Goal: Navigation & Orientation: Find specific page/section

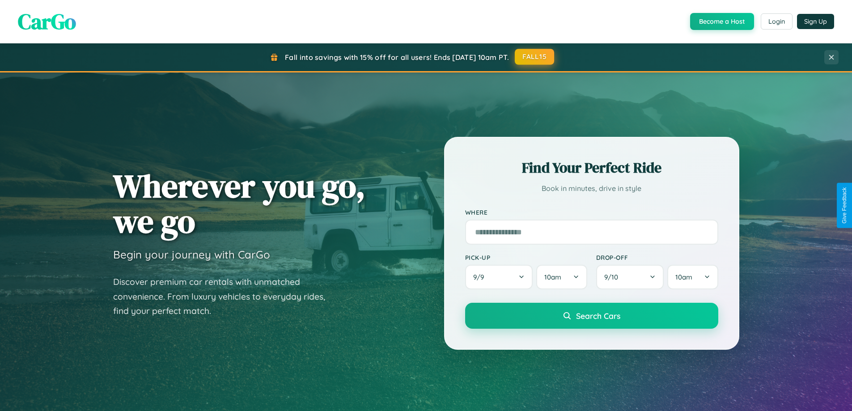
click at [535, 57] on button "FALL15" at bounding box center [534, 57] width 39 height 16
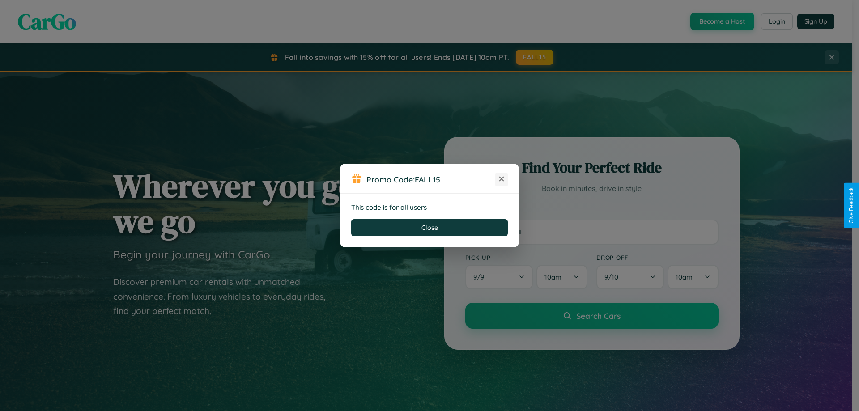
click at [501, 179] on icon at bounding box center [501, 178] width 9 height 9
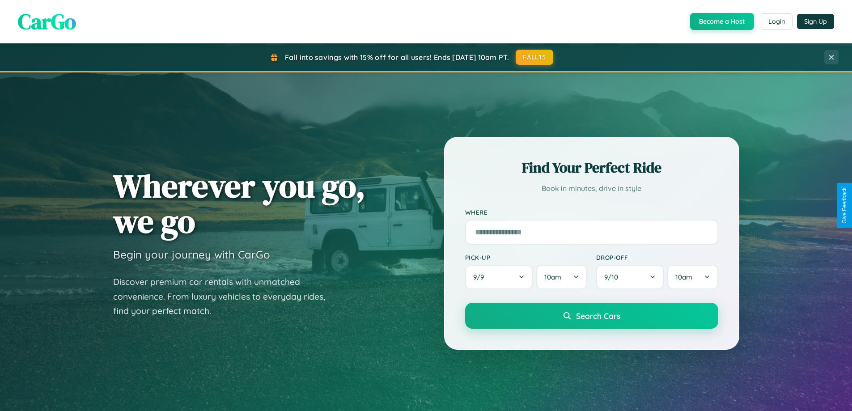
scroll to position [385, 0]
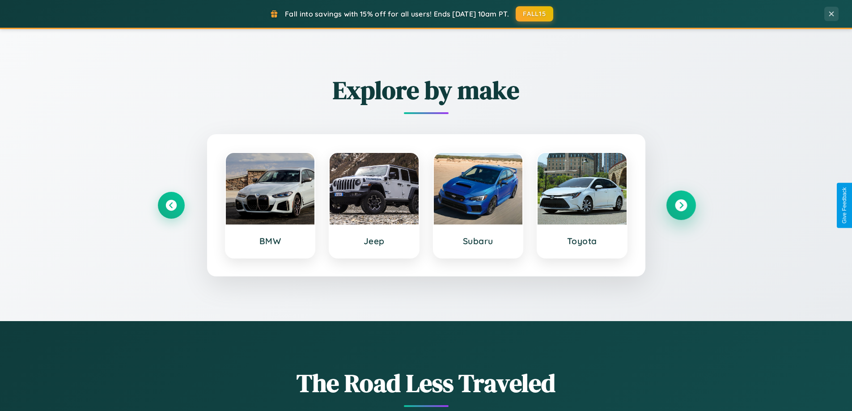
click at [681, 205] on icon at bounding box center [681, 205] width 12 height 12
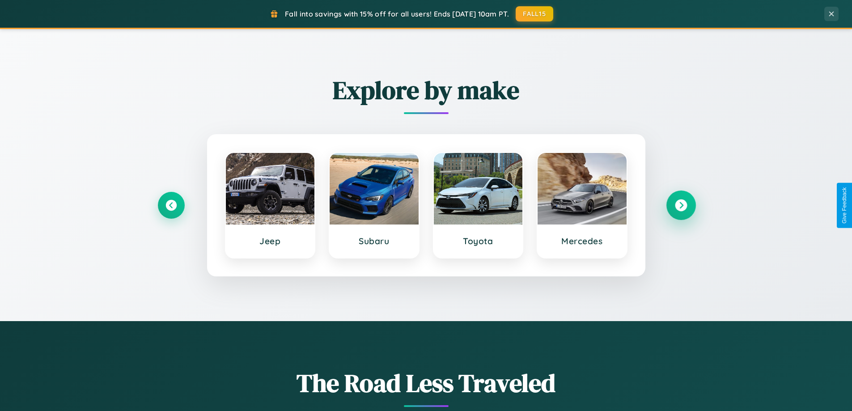
click at [681, 205] on icon at bounding box center [681, 205] width 12 height 12
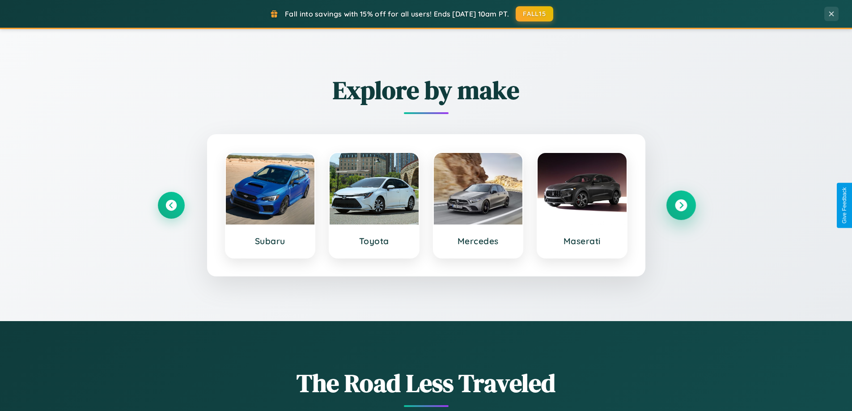
click at [681, 205] on icon at bounding box center [681, 205] width 12 height 12
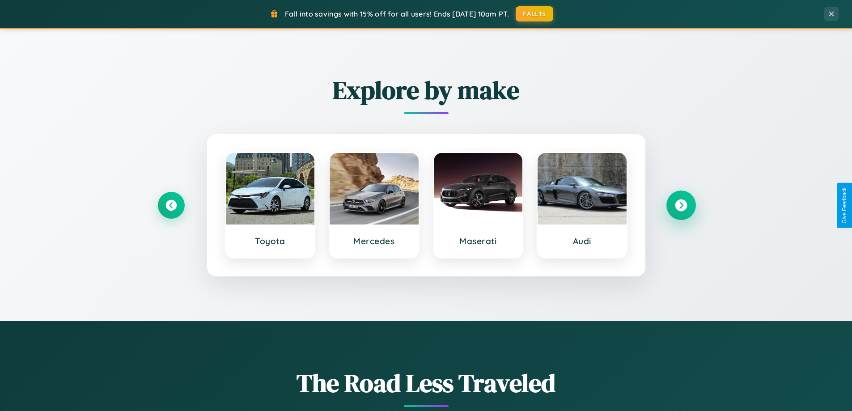
click at [681, 205] on icon at bounding box center [681, 205] width 12 height 12
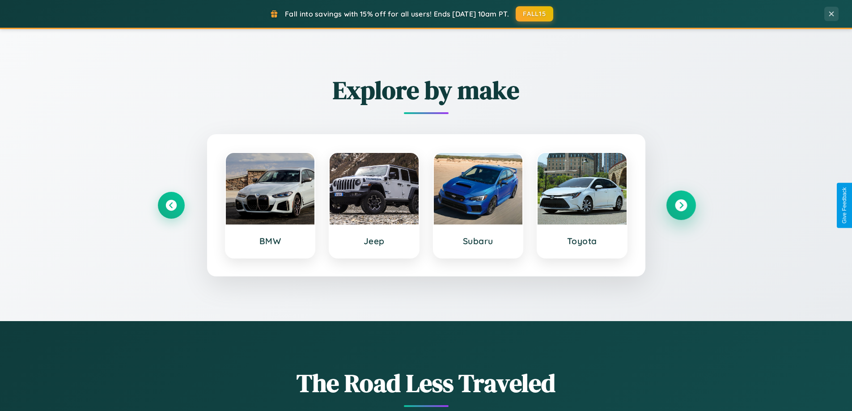
click at [681, 205] on icon at bounding box center [681, 205] width 12 height 12
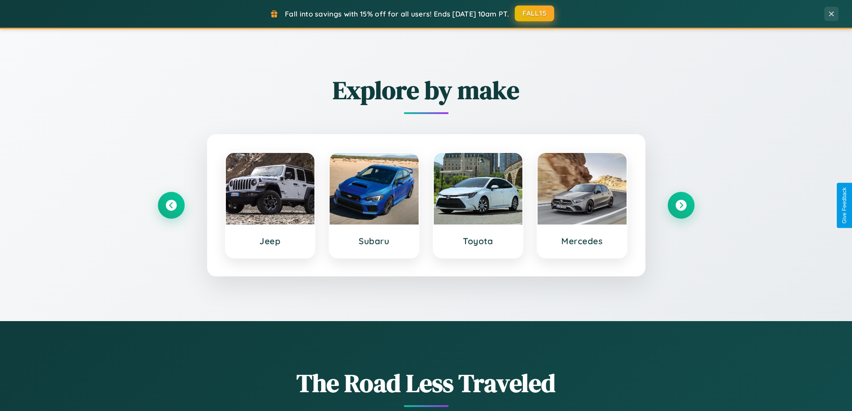
click at [535, 13] on button "FALL15" at bounding box center [534, 13] width 39 height 16
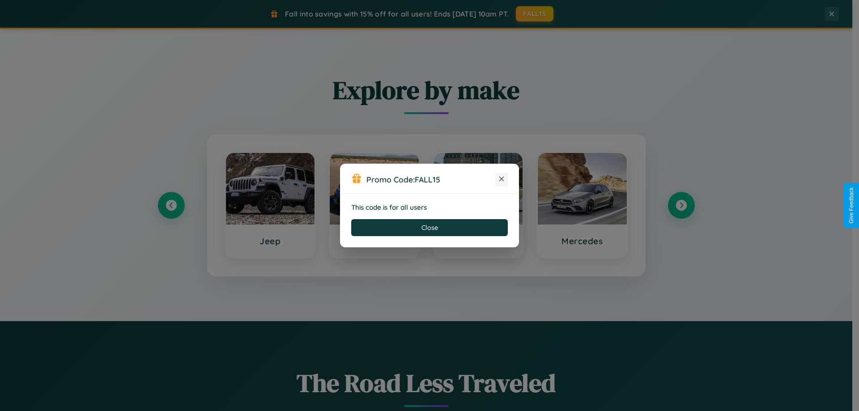
click at [501, 179] on icon at bounding box center [501, 178] width 9 height 9
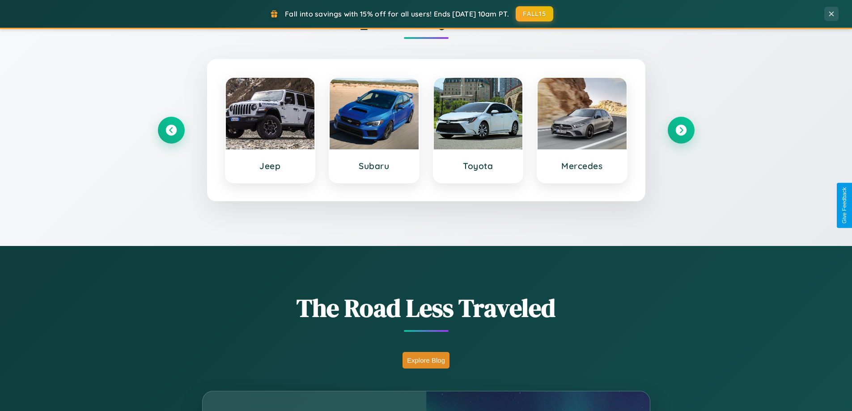
scroll to position [615, 0]
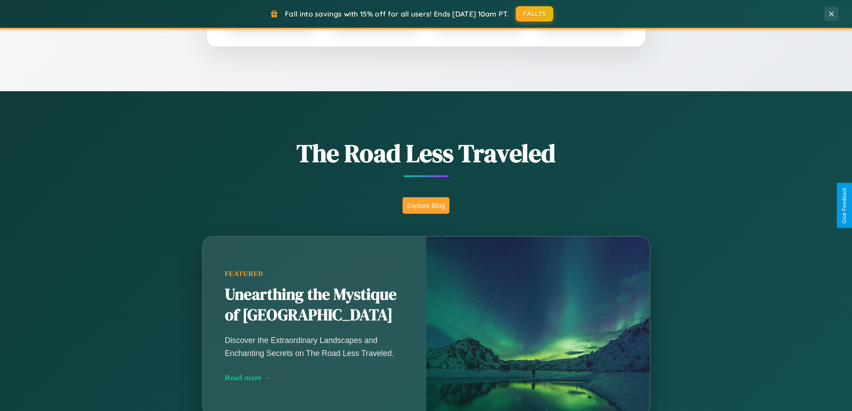
click at [426, 205] on button "Explore Blog" at bounding box center [425, 205] width 47 height 17
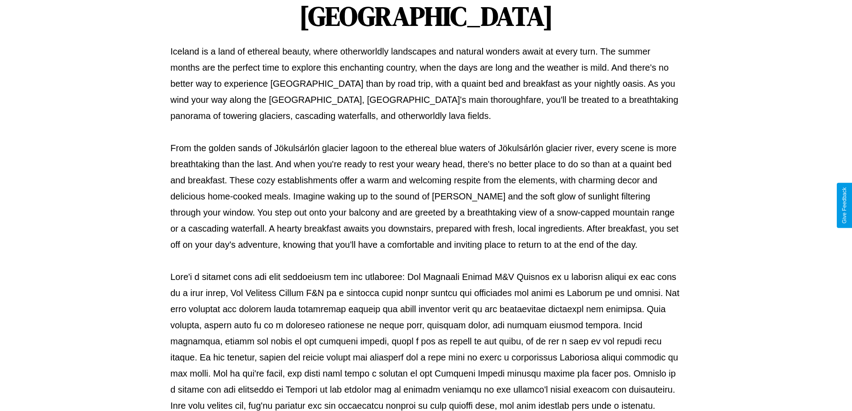
scroll to position [289, 0]
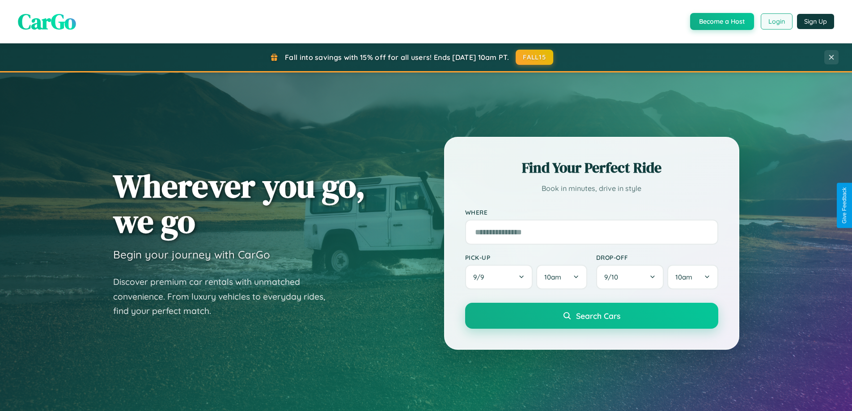
click at [776, 21] on button "Login" at bounding box center [777, 21] width 32 height 16
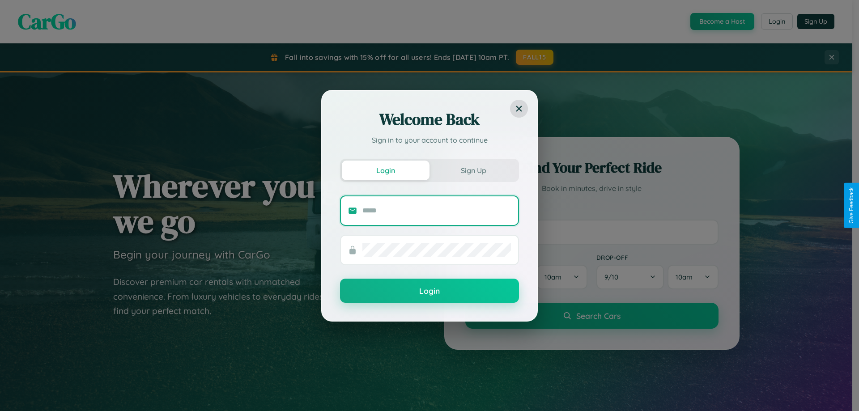
click at [436, 210] on input "text" at bounding box center [436, 210] width 148 height 14
type input "**********"
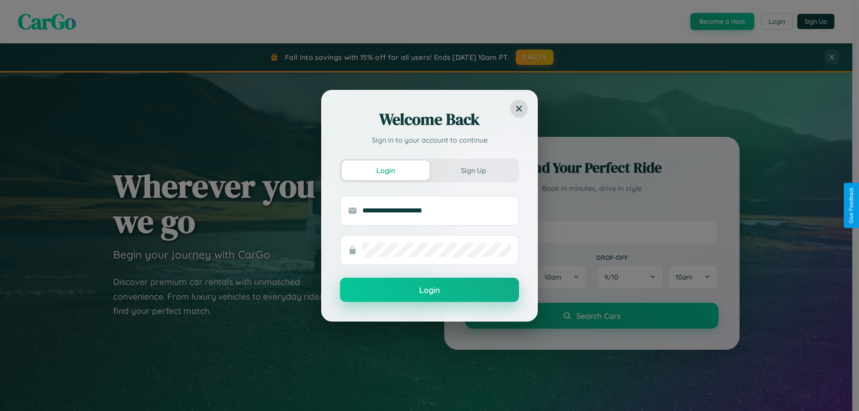
click at [429, 290] on button "Login" at bounding box center [429, 290] width 179 height 24
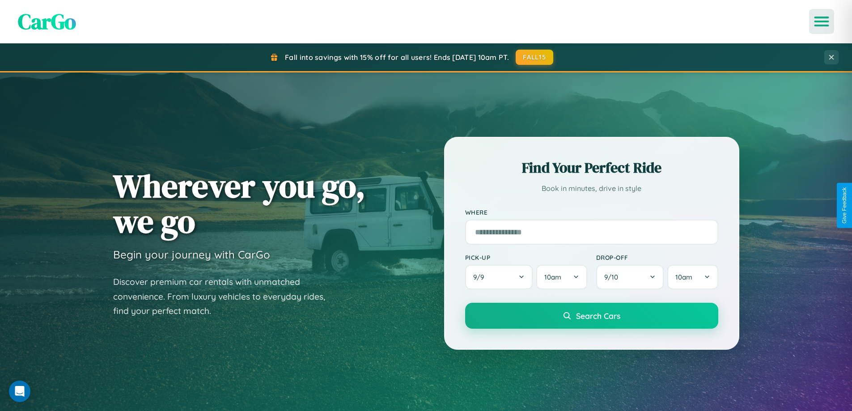
click at [821, 21] on icon "Open menu" at bounding box center [821, 21] width 13 height 8
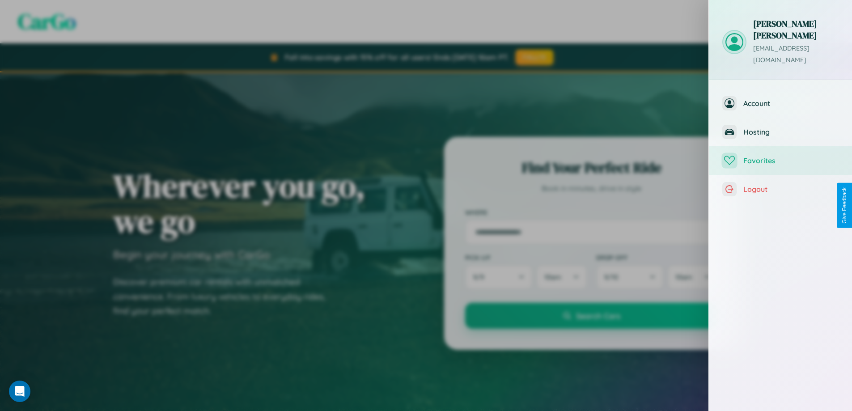
click at [780, 156] on span "Favorites" at bounding box center [790, 160] width 95 height 9
